Goal: Check status: Check status

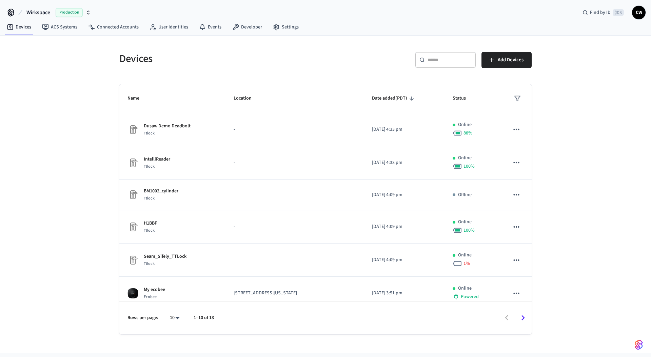
click at [59, 120] on div "Devices ​ ​ Add Devices Name Location Date added (PDT) Status Dusaw Demo Deadbo…" at bounding box center [325, 195] width 651 height 318
click at [53, 195] on div "Devices ​ ​ Add Devices Name Location Date added (PDT) Status Dusaw Demo Deadbo…" at bounding box center [325, 195] width 651 height 318
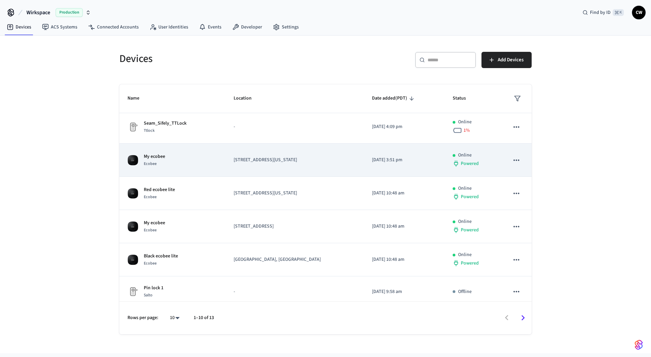
scroll to position [139, 0]
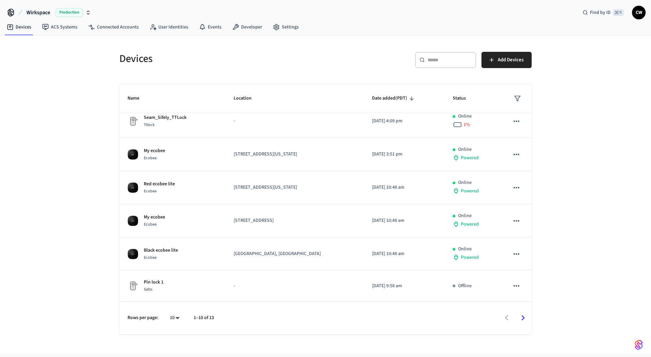
click at [77, 213] on div "Devices ​ ​ Add Devices Name Location Date added (PDT) Status Dusaw Demo Deadbo…" at bounding box center [325, 195] width 651 height 318
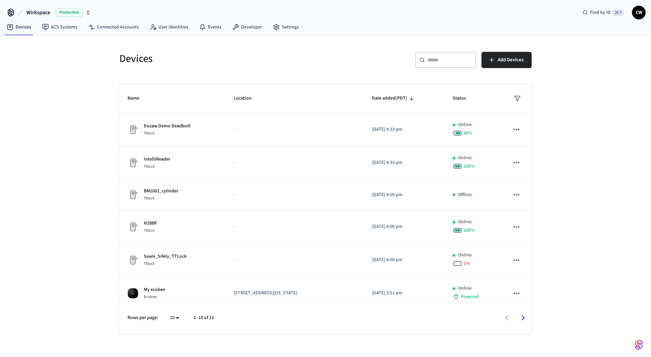
click at [28, 136] on div "Devices ​ ​ Add Devices Name Location Date added (PDT) Status Dusaw Demo Deadbo…" at bounding box center [325, 195] width 651 height 318
click at [69, 26] on link "ACS Systems" at bounding box center [60, 27] width 46 height 12
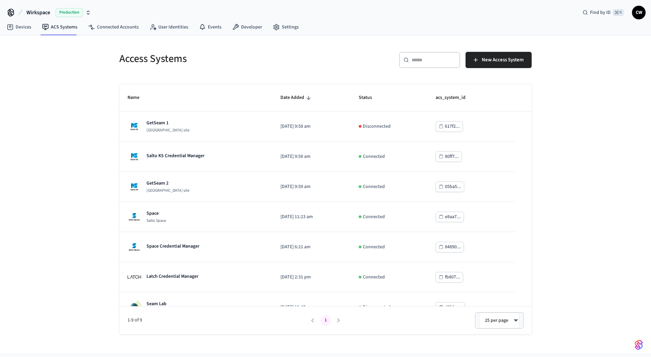
click at [60, 91] on div "Access Systems ​ ​ New Access System Name Date Added Status acs_system_id GetSe…" at bounding box center [325, 195] width 651 height 318
click at [67, 119] on div "Access Systems ​ ​ New Access System Name Date Added Status acs_system_id GetSe…" at bounding box center [325, 195] width 651 height 318
click at [45, 14] on span "Wirkspace" at bounding box center [38, 12] width 24 height 8
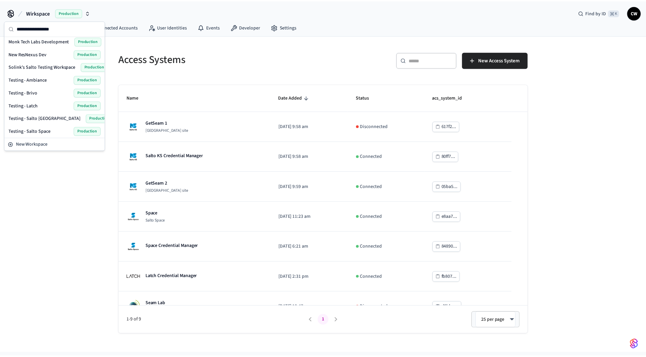
scroll to position [151, 0]
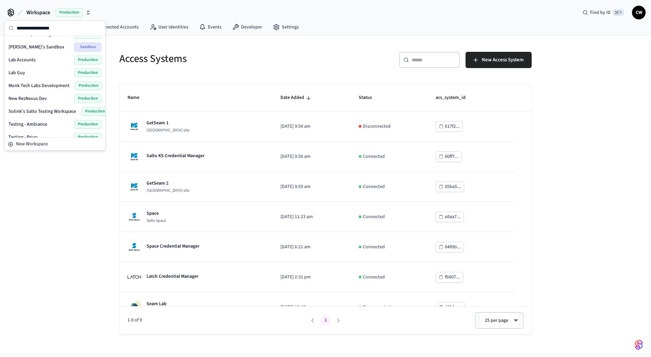
click at [43, 112] on span "Solink's Salto Testing Workspace" at bounding box center [41, 111] width 67 height 7
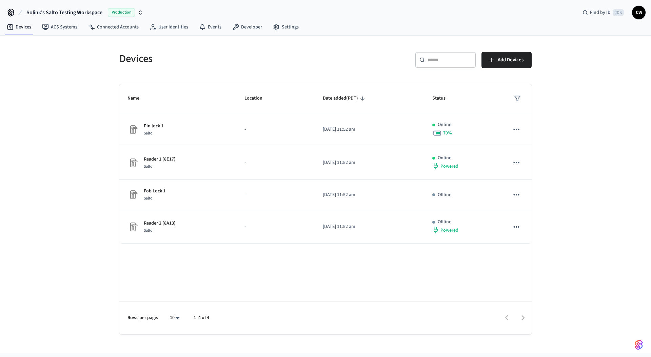
click at [82, 105] on div "Devices ​ ​ Add Devices Name Location Date added (PDT) Status Pin lock 1 Salto …" at bounding box center [325, 195] width 651 height 318
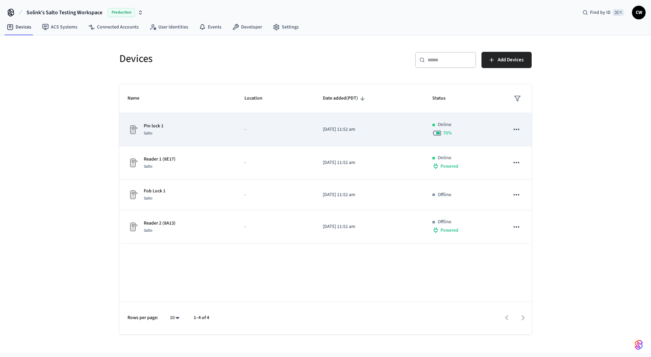
click at [168, 138] on td "Pin lock 1 Salto" at bounding box center [177, 129] width 117 height 33
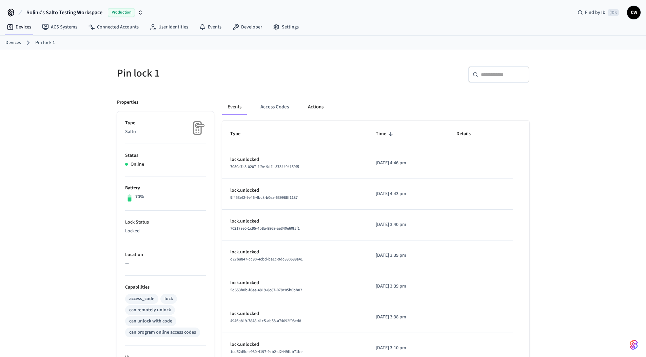
click at [312, 106] on button "Actions" at bounding box center [315, 107] width 26 height 16
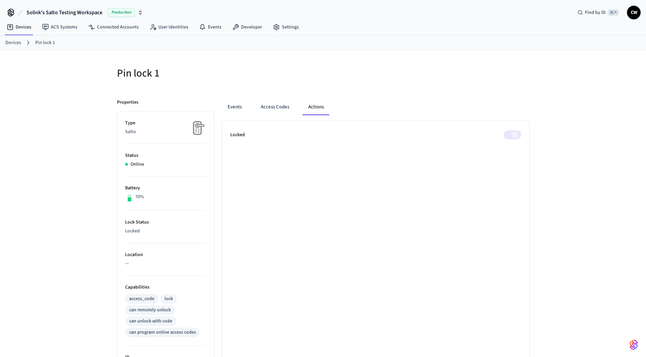
click at [344, 68] on div at bounding box center [428, 77] width 202 height 22
click at [59, 14] on span "Solink's Salto Testing Workspace" at bounding box center [64, 12] width 76 height 8
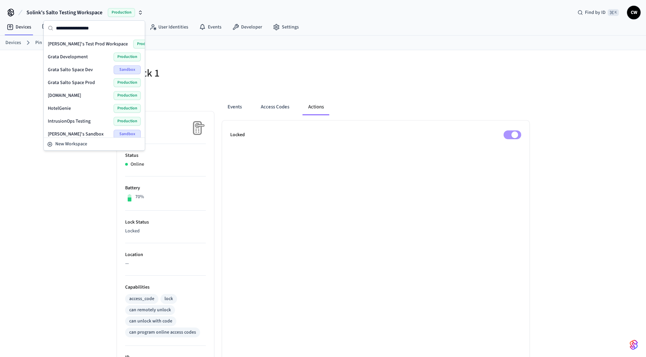
scroll to position [166, 0]
click at [64, 56] on div "Lab Guy Production" at bounding box center [94, 58] width 93 height 9
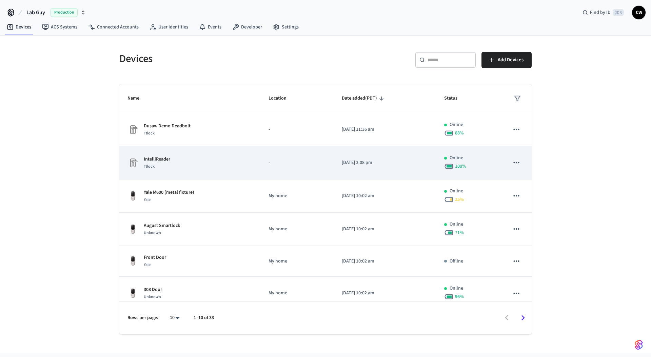
click at [198, 164] on div "IntelliReader Ttlock" at bounding box center [189, 163] width 125 height 14
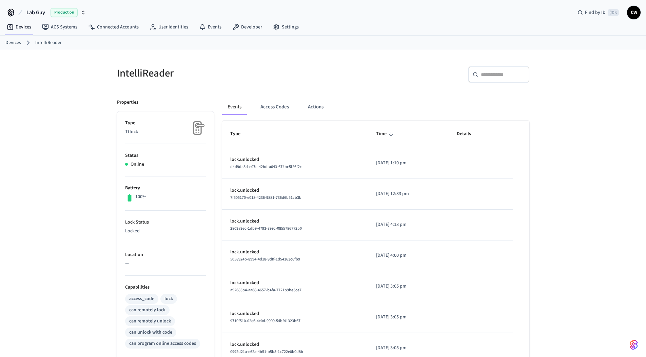
click at [332, 109] on div "Events Access Codes Actions" at bounding box center [375, 107] width 307 height 16
click at [322, 109] on button "Actions" at bounding box center [315, 107] width 26 height 16
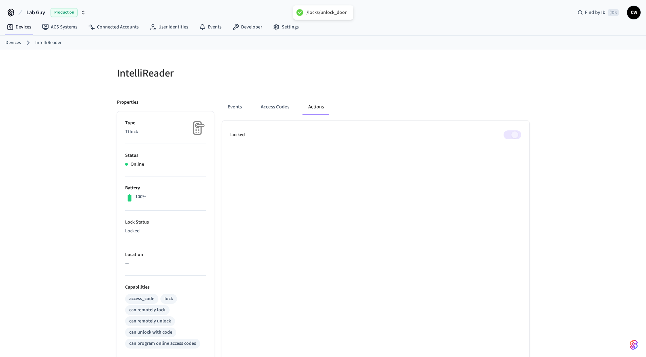
click at [203, 66] on h5 "IntelliReader" at bounding box center [218, 73] width 202 height 14
click at [14, 42] on link "Devices" at bounding box center [13, 42] width 16 height 7
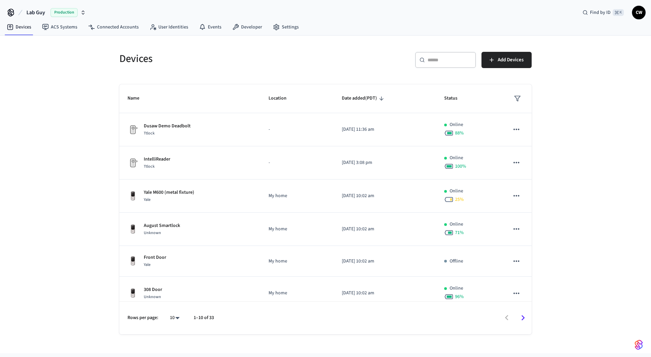
click at [78, 145] on div "Devices ​ ​ Add Devices Name Location Date added (PDT) Status Dusaw Demo Deadbo…" at bounding box center [325, 195] width 651 height 318
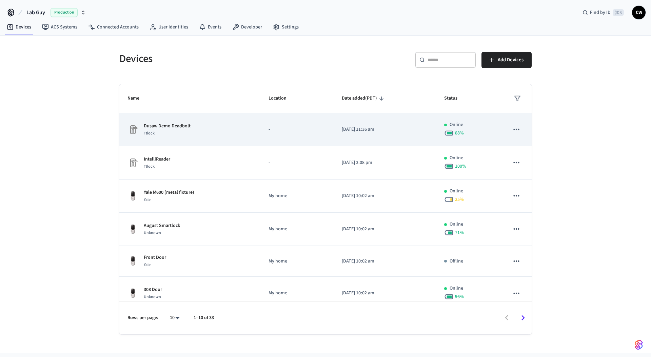
click at [229, 129] on div "Dusaw Demo Deadbolt Ttlock" at bounding box center [189, 130] width 125 height 14
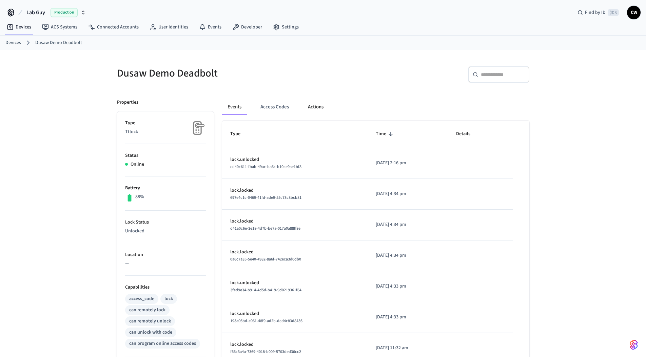
click at [315, 105] on button "Actions" at bounding box center [315, 107] width 26 height 16
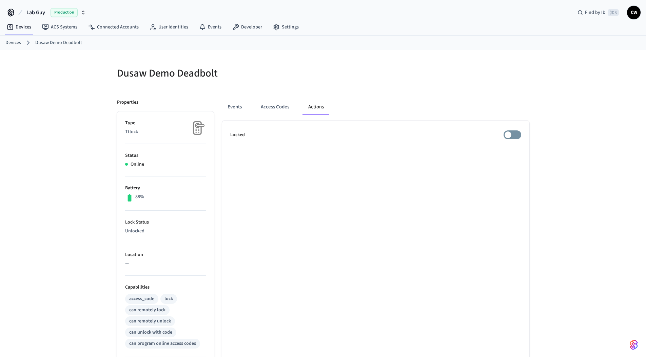
click at [397, 102] on div "Events Access Codes Actions" at bounding box center [375, 107] width 307 height 16
click at [438, 106] on div "Events Access Codes Actions" at bounding box center [375, 107] width 307 height 16
click at [423, 96] on div "Events Access Codes Actions Locked" at bounding box center [371, 290] width 315 height 398
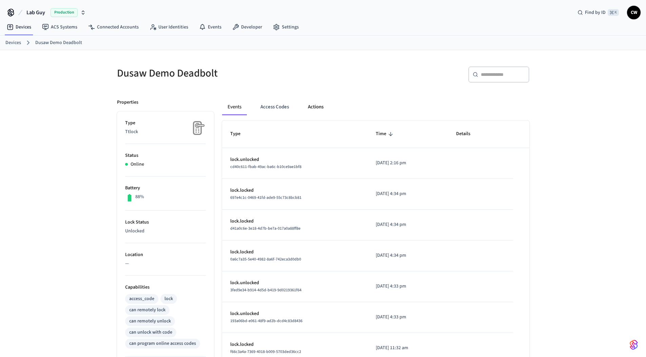
click at [305, 105] on button "Actions" at bounding box center [315, 107] width 26 height 16
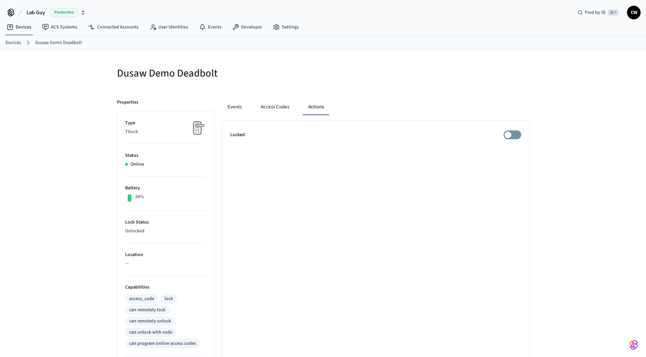
click at [443, 98] on div "Events Access Codes Actions Locked" at bounding box center [371, 290] width 315 height 398
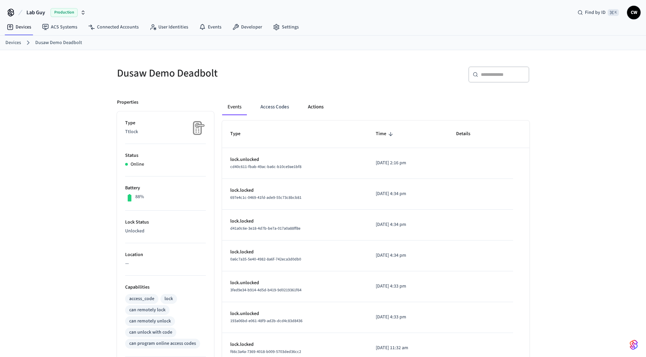
click at [319, 108] on button "Actions" at bounding box center [315, 107] width 26 height 16
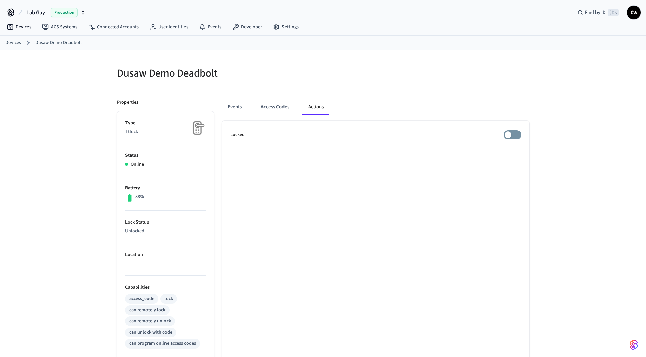
click at [311, 95] on div "Events Access Codes Actions Locked" at bounding box center [371, 290] width 315 height 398
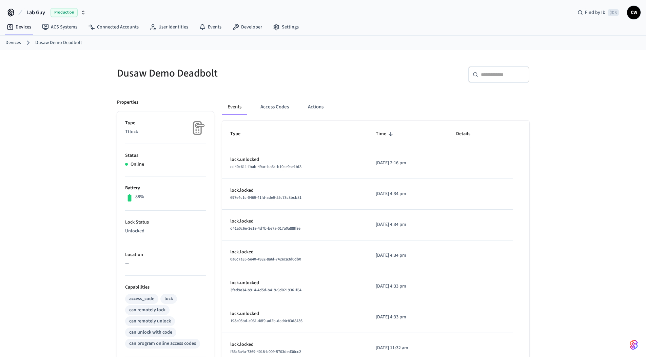
click at [67, 89] on div "Dusaw Demo Deadbolt ​ ​ Properties Type Ttlock Status Online Battery 88% Lock S…" at bounding box center [323, 269] width 646 height 439
click at [311, 106] on button "Actions" at bounding box center [315, 107] width 26 height 16
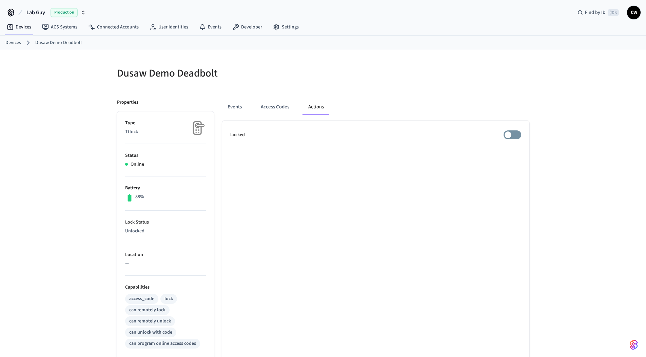
click at [404, 85] on div at bounding box center [428, 77] width 202 height 22
click at [237, 106] on button "Events" at bounding box center [234, 107] width 25 height 16
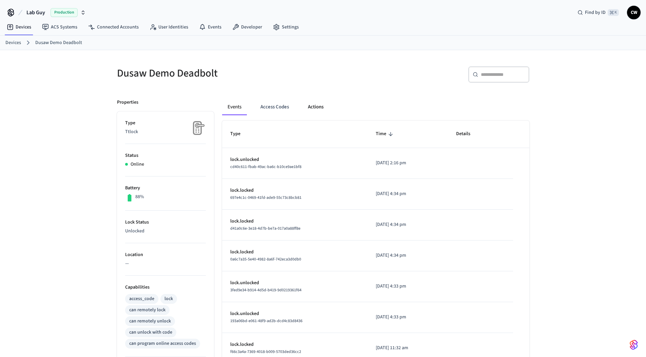
click at [322, 109] on button "Actions" at bounding box center [315, 107] width 26 height 16
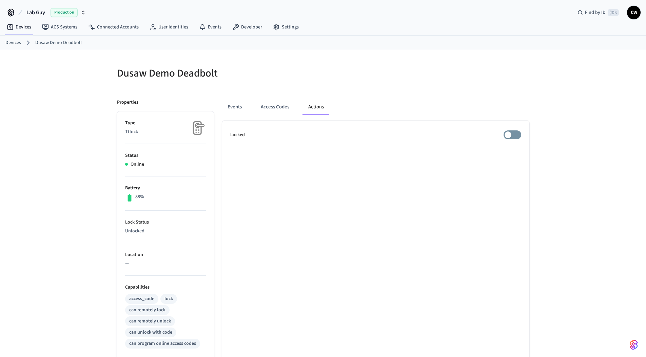
click at [269, 76] on h5 "Dusaw Demo Deadbolt" at bounding box center [218, 73] width 202 height 14
click at [250, 31] on link "Developer" at bounding box center [247, 27] width 41 height 12
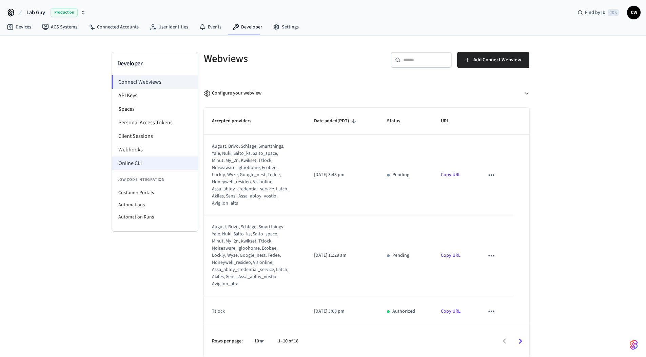
click at [140, 160] on li "Online CLI" at bounding box center [155, 164] width 86 height 14
click at [136, 164] on li "Online CLI" at bounding box center [155, 164] width 86 height 14
click at [91, 107] on div "Developer Connect Webviews API Keys Spaces Personal Access Tokens Client Sessio…" at bounding box center [323, 197] width 646 height 322
click at [55, 94] on div "Developer Connect Webviews API Keys Spaces Personal Access Tokens Client Sessio…" at bounding box center [323, 197] width 646 height 322
click at [47, 6] on button "Lab Guy Production" at bounding box center [55, 12] width 63 height 14
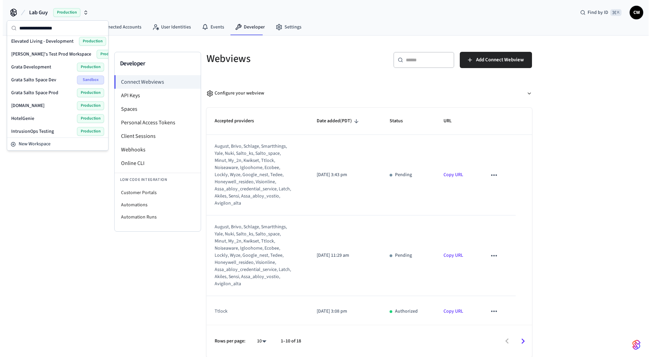
scroll to position [112, 0]
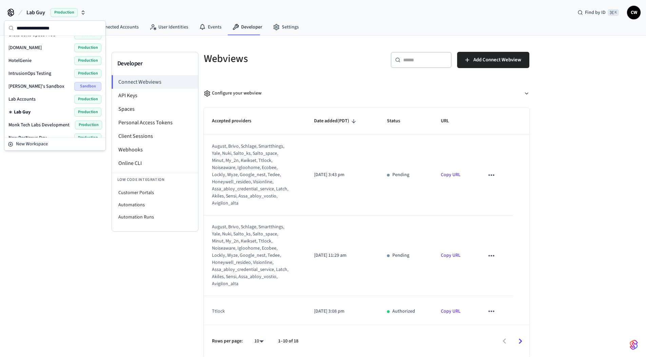
click at [39, 99] on div "Lab Accounts Production" at bounding box center [54, 99] width 93 height 9
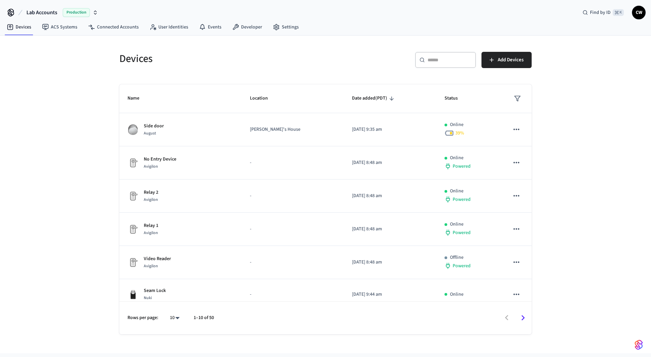
click at [127, 34] on nav "Devices ACS Systems Connected Accounts User Identities Events Developer Settings" at bounding box center [152, 28] width 303 height 16
click at [126, 29] on link "Connected Accounts" at bounding box center [113, 27] width 61 height 12
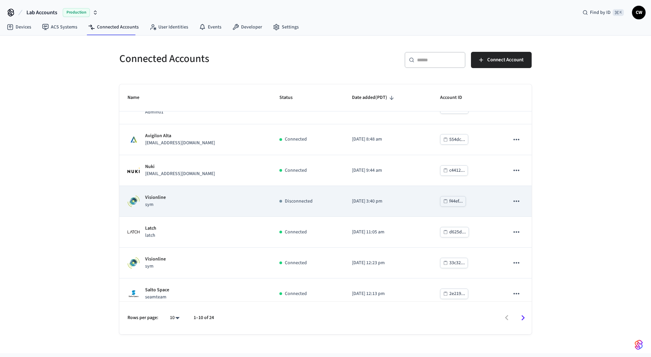
scroll to position [119, 0]
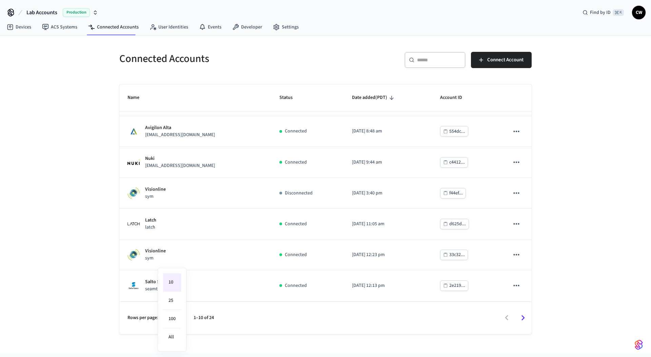
click at [179, 318] on body "Lab Accounts Production Find by ID ⌘ K CW Devices ACS Systems Connected Account…" at bounding box center [325, 176] width 651 height 353
click at [170, 340] on li "All" at bounding box center [172, 337] width 18 height 18
type input "**"
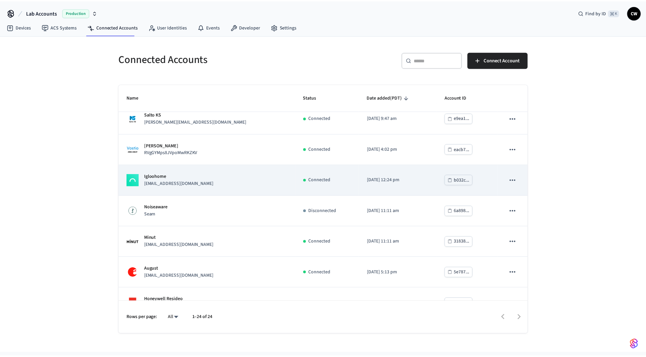
scroll to position [348, 0]
click at [188, 184] on p "devops+igloo@getseam.com" at bounding box center [180, 184] width 70 height 7
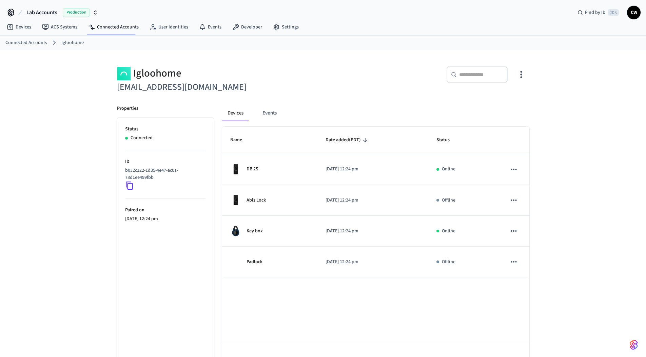
click at [81, 134] on div "Igloohome devops+igloo@getseam.com ​ ​ Properties Status Connected ID b032c322-…" at bounding box center [323, 213] width 646 height 327
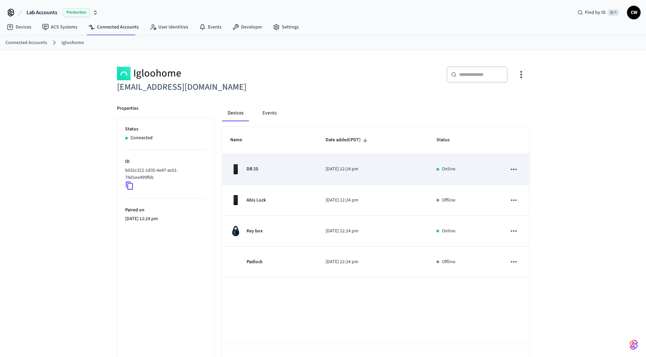
click at [294, 158] on td "DB 2S" at bounding box center [269, 169] width 95 height 31
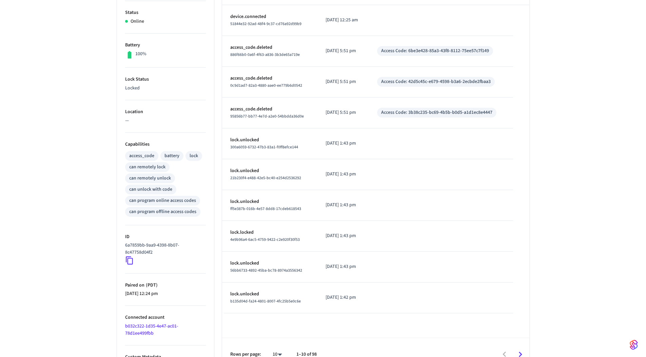
scroll to position [157, 0]
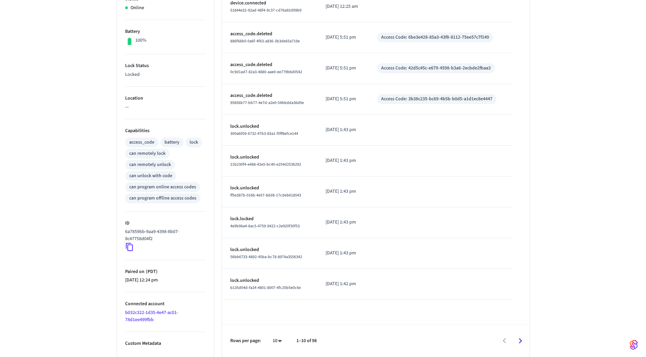
click at [128, 248] on icon at bounding box center [129, 247] width 9 height 9
click at [129, 248] on icon at bounding box center [129, 247] width 9 height 9
click at [29, 273] on div "DB 2S ​ ​ Properties Type Igloohome Status Online Battery 100% Lock Status Lock…" at bounding box center [323, 126] width 646 height 464
click at [63, 272] on div "DB 2S ​ ​ Properties Type Igloohome Status Online Battery 100% Lock Status Lock…" at bounding box center [323, 126] width 646 height 464
click at [67, 242] on div "DB 2S ​ ​ Properties Type Igloohome Status Online Battery 100% Lock Status Lock…" at bounding box center [323, 126] width 646 height 464
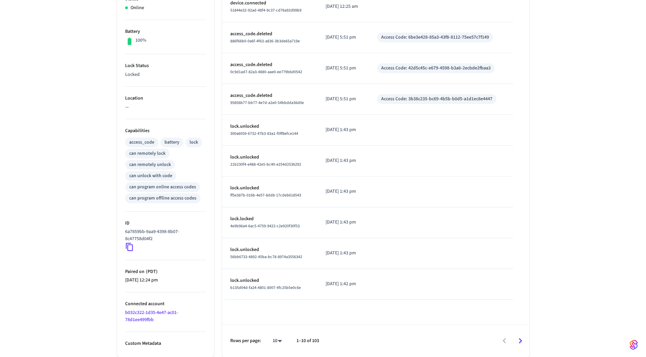
click at [75, 221] on div "DB 2S ​ ​ Properties Type Igloohome Status Online Battery 100% Lock Status Lock…" at bounding box center [323, 126] width 646 height 464
click at [62, 52] on div "DB 2S ​ ​ Properties Type Igloohome Status Online Battery 97% Lock Status Locke…" at bounding box center [323, 126] width 646 height 464
click at [86, 55] on div "DB 2S ​ ​ Properties Type Igloohome Status Online Battery 97% Lock Status Locke…" at bounding box center [323, 126] width 646 height 464
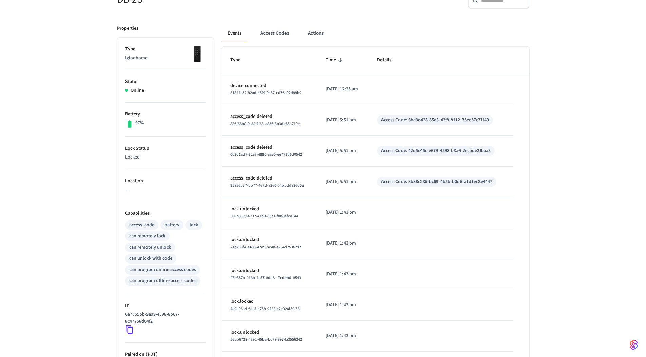
scroll to position [120, 0]
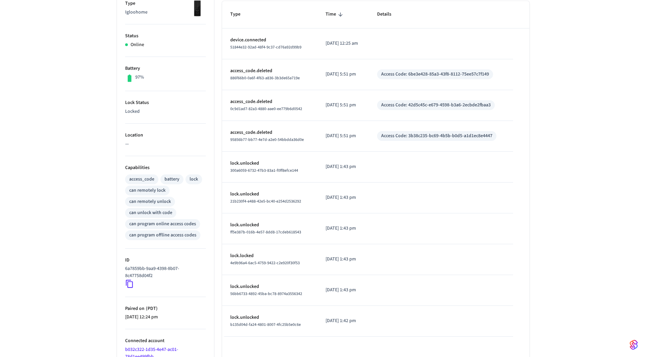
click at [130, 285] on icon at bounding box center [129, 284] width 9 height 9
click at [90, 269] on div "DB 2S ​ ​ Properties Type Igloohome Status Online Battery 97% Lock Status Locke…" at bounding box center [323, 163] width 646 height 464
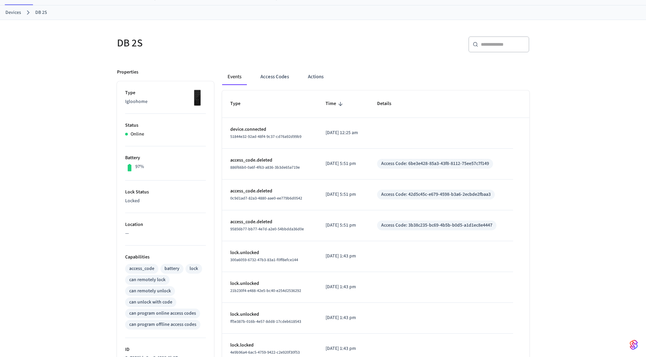
scroll to position [0, 0]
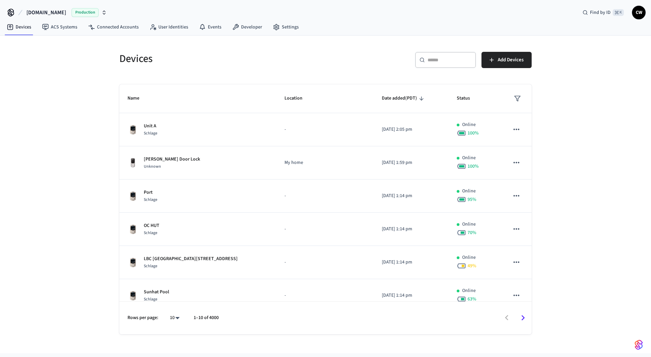
click at [642, 9] on span "CW" at bounding box center [638, 12] width 12 height 12
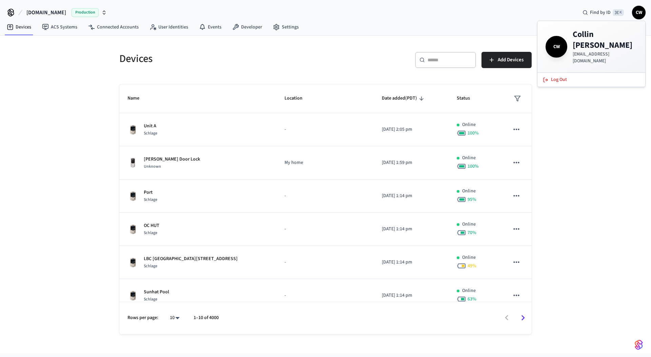
click at [641, 11] on span "CW" at bounding box center [638, 12] width 12 height 12
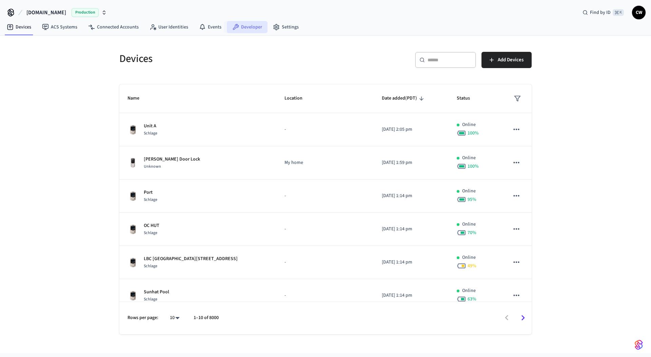
click at [243, 27] on link "Developer" at bounding box center [247, 27] width 41 height 12
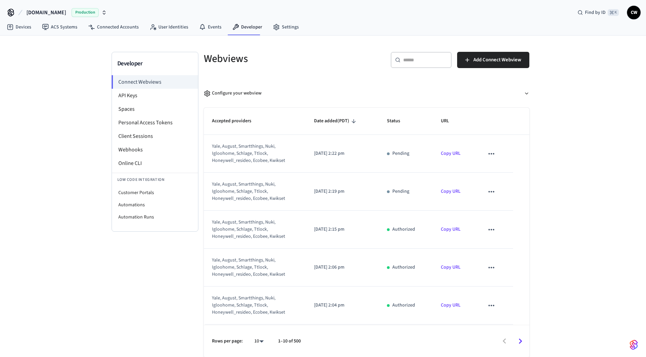
click at [46, 94] on div "Developer Connect Webviews API Keys Spaces Personal Access Tokens Client Sessio…" at bounding box center [323, 197] width 646 height 322
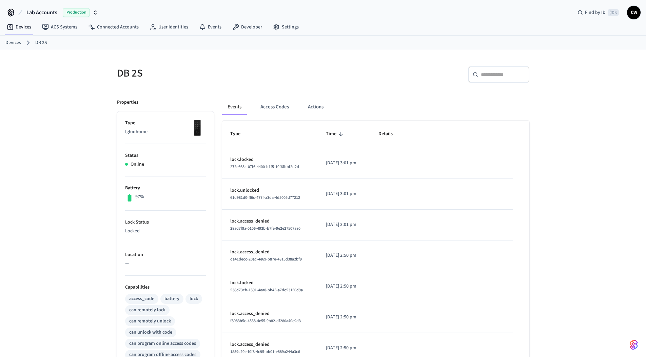
click at [73, 141] on div "DB 2S ​ ​ Properties Type Igloohome Status Online Battery 97% Lock Status Locke…" at bounding box center [323, 282] width 646 height 464
click at [280, 107] on button "Access Codes" at bounding box center [274, 107] width 39 height 16
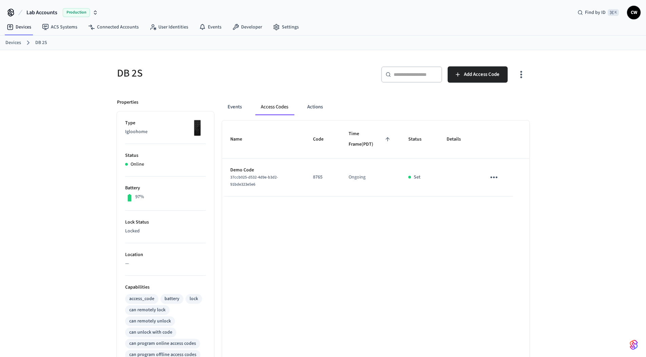
click at [280, 109] on button "Access Codes" at bounding box center [274, 107] width 38 height 16
click at [267, 85] on div "DB 2S" at bounding box center [214, 73] width 210 height 30
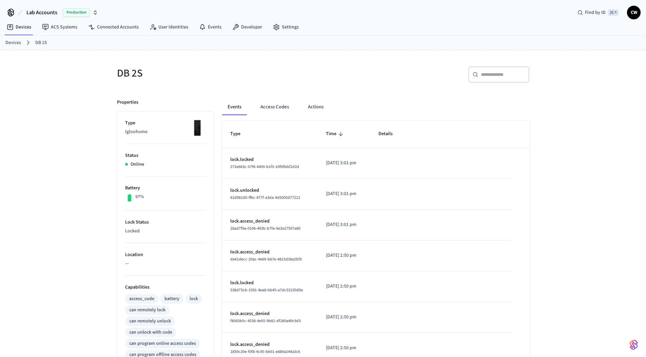
click at [266, 84] on div "DB 2S" at bounding box center [214, 73] width 210 height 30
